Goal: Information Seeking & Learning: Learn about a topic

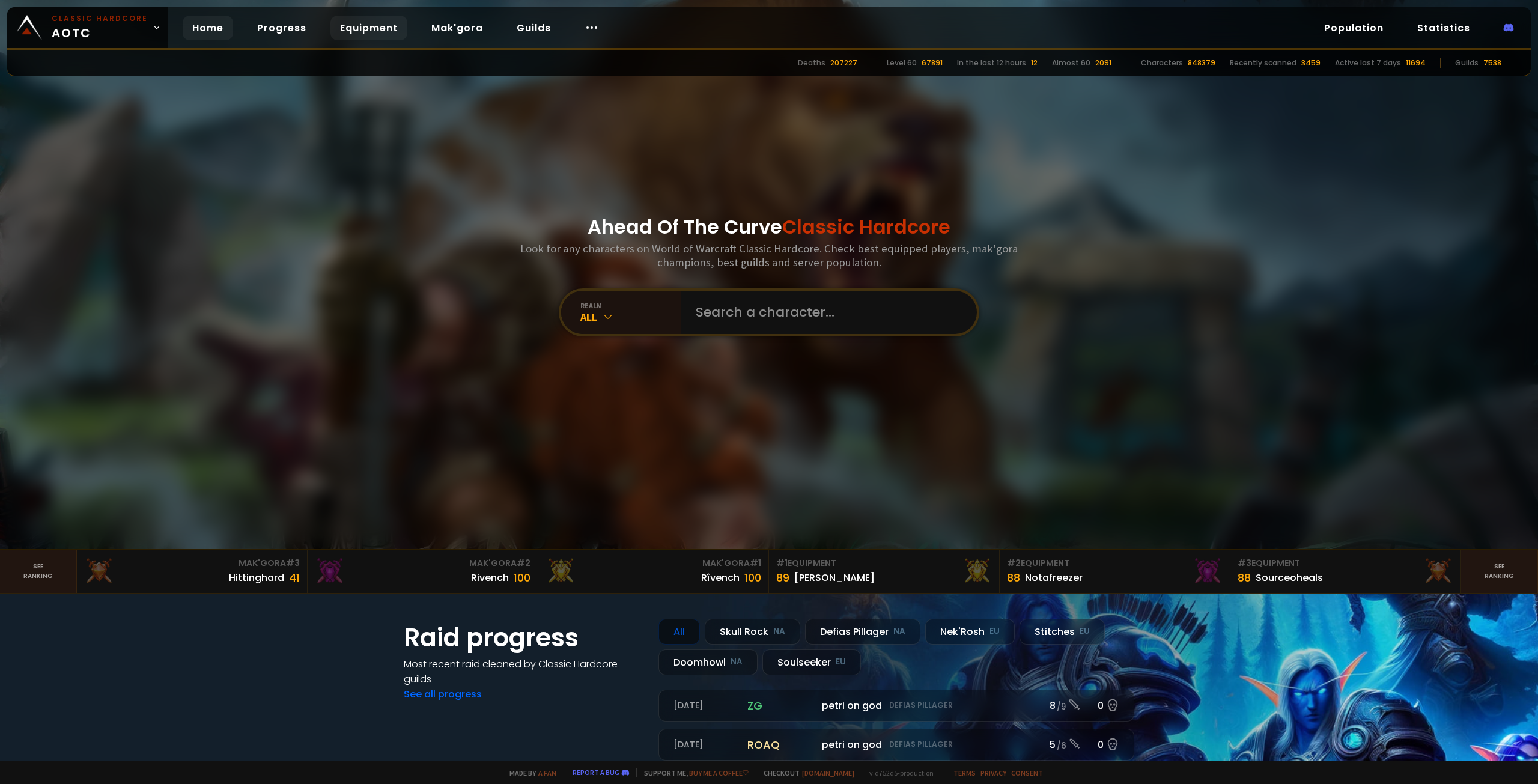
click at [354, 21] on link "Equipment" at bounding box center [369, 27] width 77 height 24
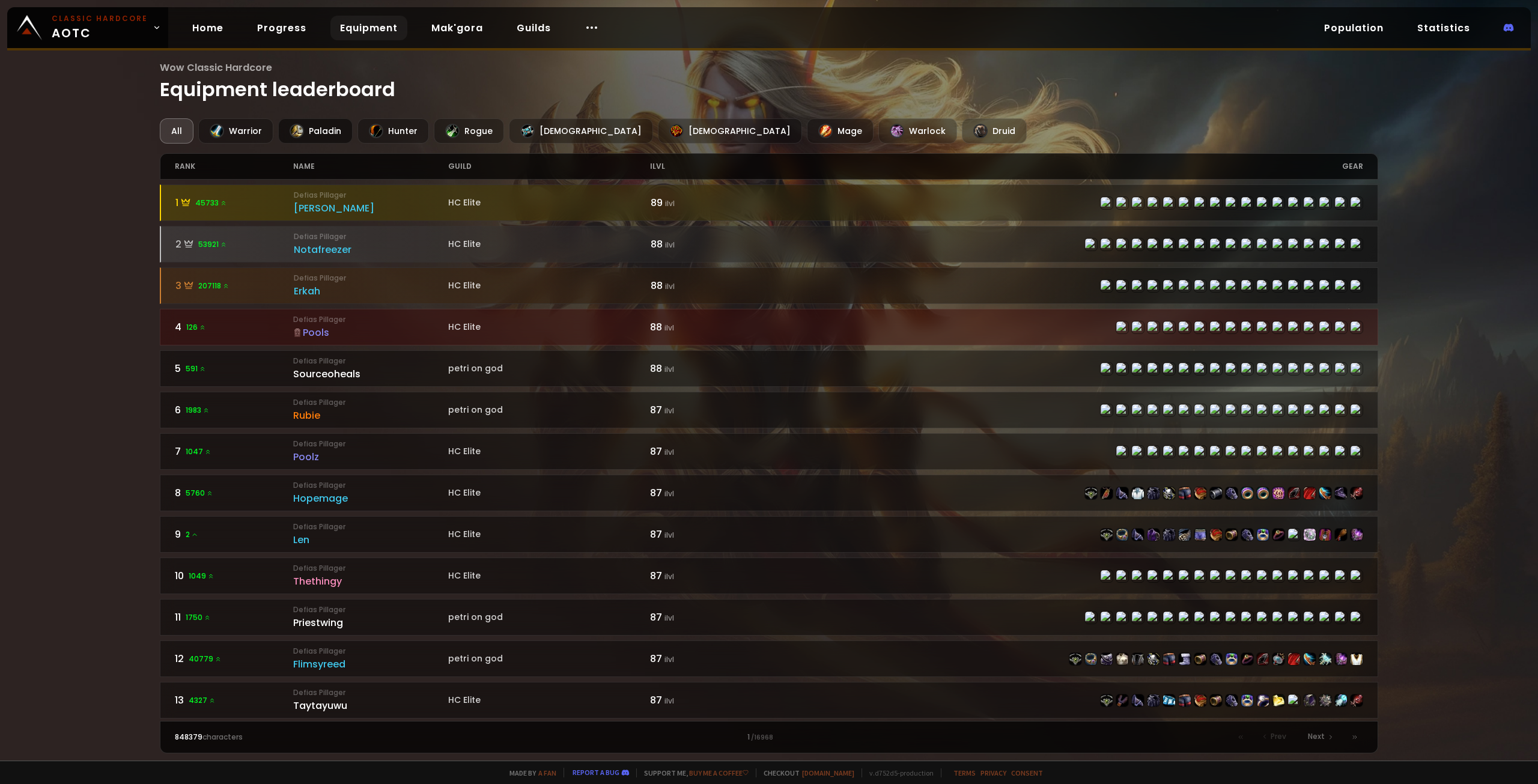
click at [311, 131] on div "Paladin" at bounding box center [315, 131] width 75 height 25
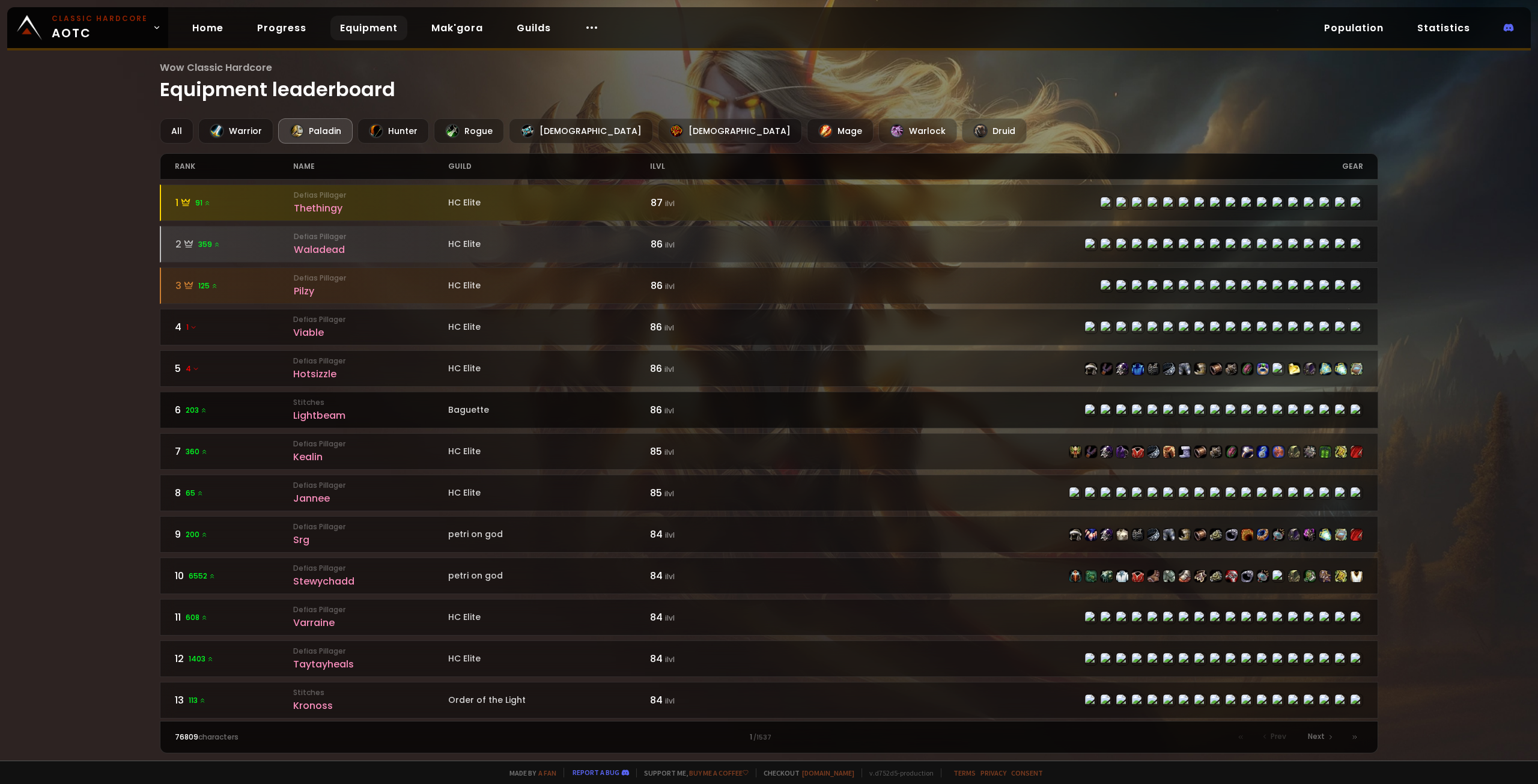
click at [374, 313] on small "Stitches" at bounding box center [370, 402] width 154 height 10
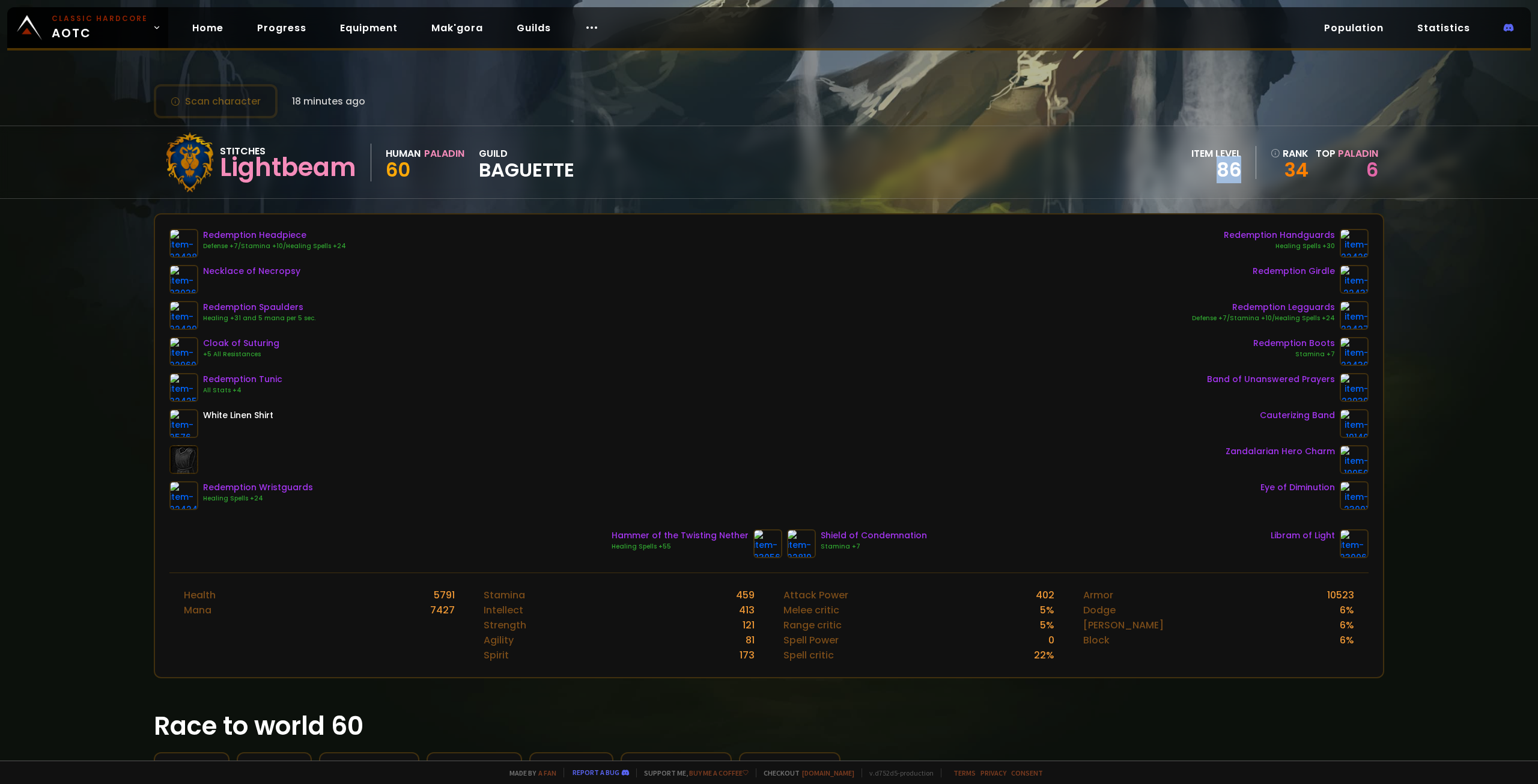
drag, startPoint x: 1212, startPoint y: 171, endPoint x: 1247, endPoint y: 173, distance: 35.1
click at [786, 173] on div "item level 86" at bounding box center [1224, 162] width 65 height 33
drag, startPoint x: 1354, startPoint y: 168, endPoint x: 1365, endPoint y: 167, distance: 11.0
click at [786, 167] on div "6" at bounding box center [1347, 170] width 62 height 18
drag, startPoint x: 1319, startPoint y: 593, endPoint x: 1363, endPoint y: 593, distance: 44.0
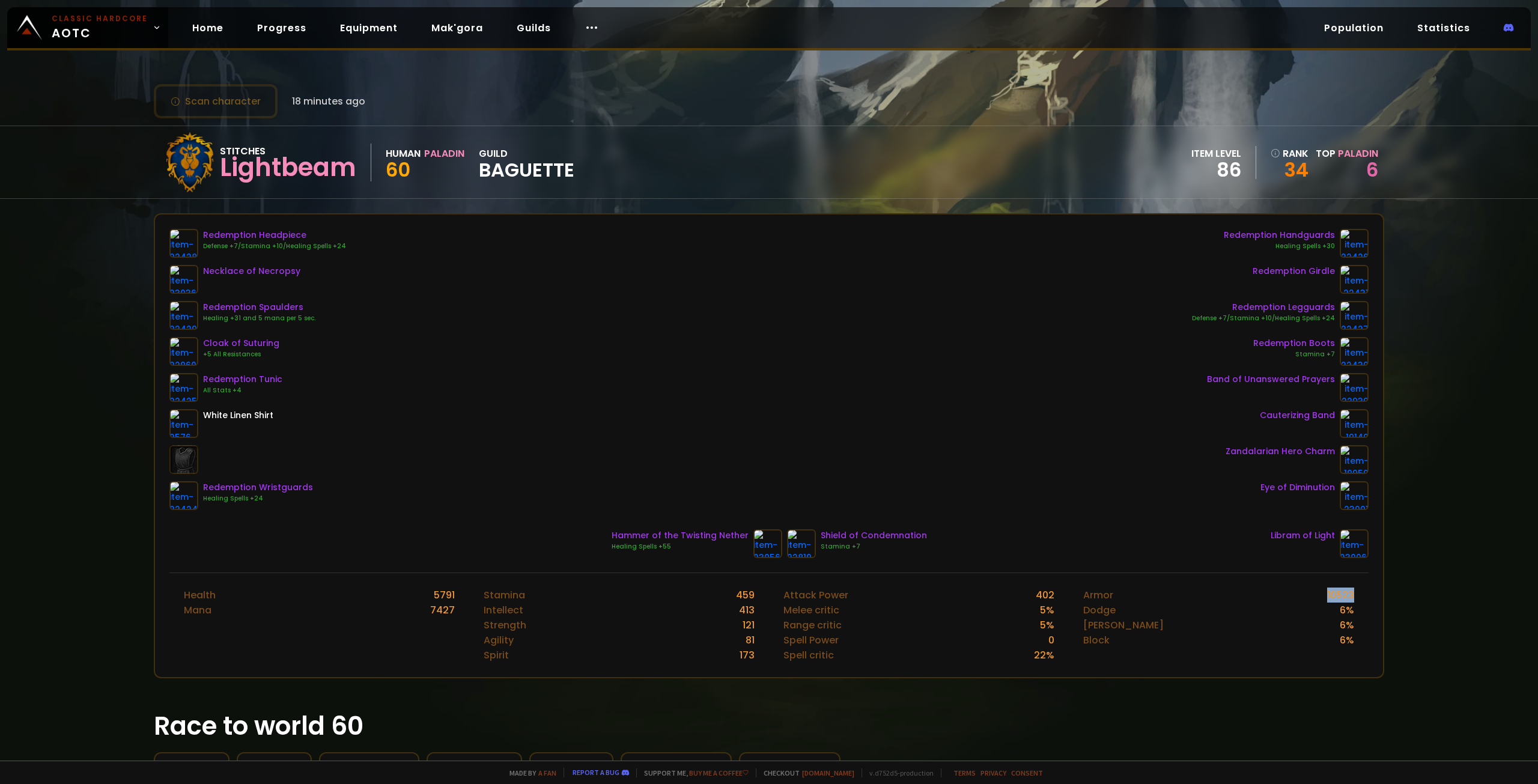
click at [786, 313] on div "Redemption Headpiece Defense +7/Stamina +10/Healing Spells +24 Necklace of Necr…" at bounding box center [769, 445] width 1231 height 465
